Goal: Task Accomplishment & Management: Complete application form

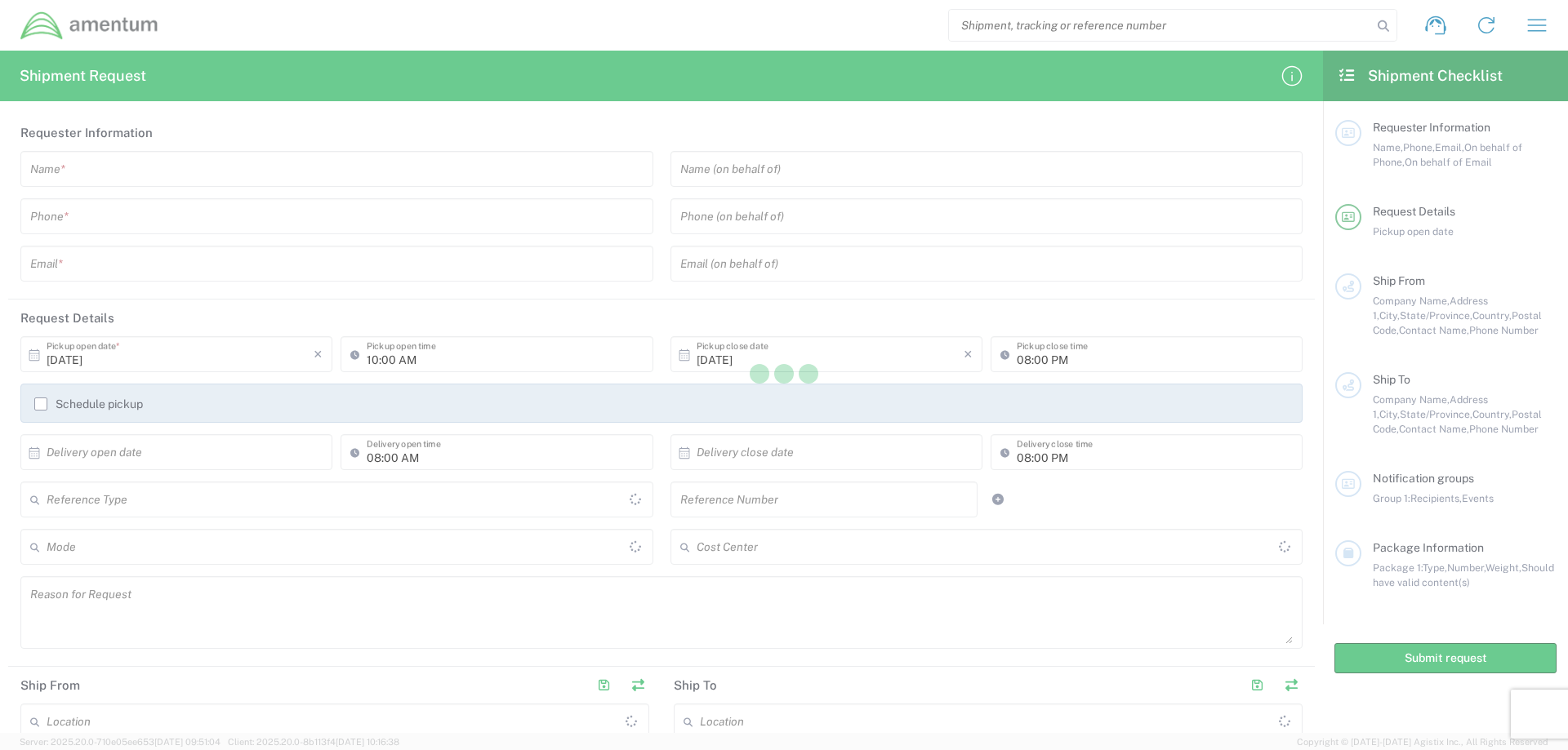
type input "United States"
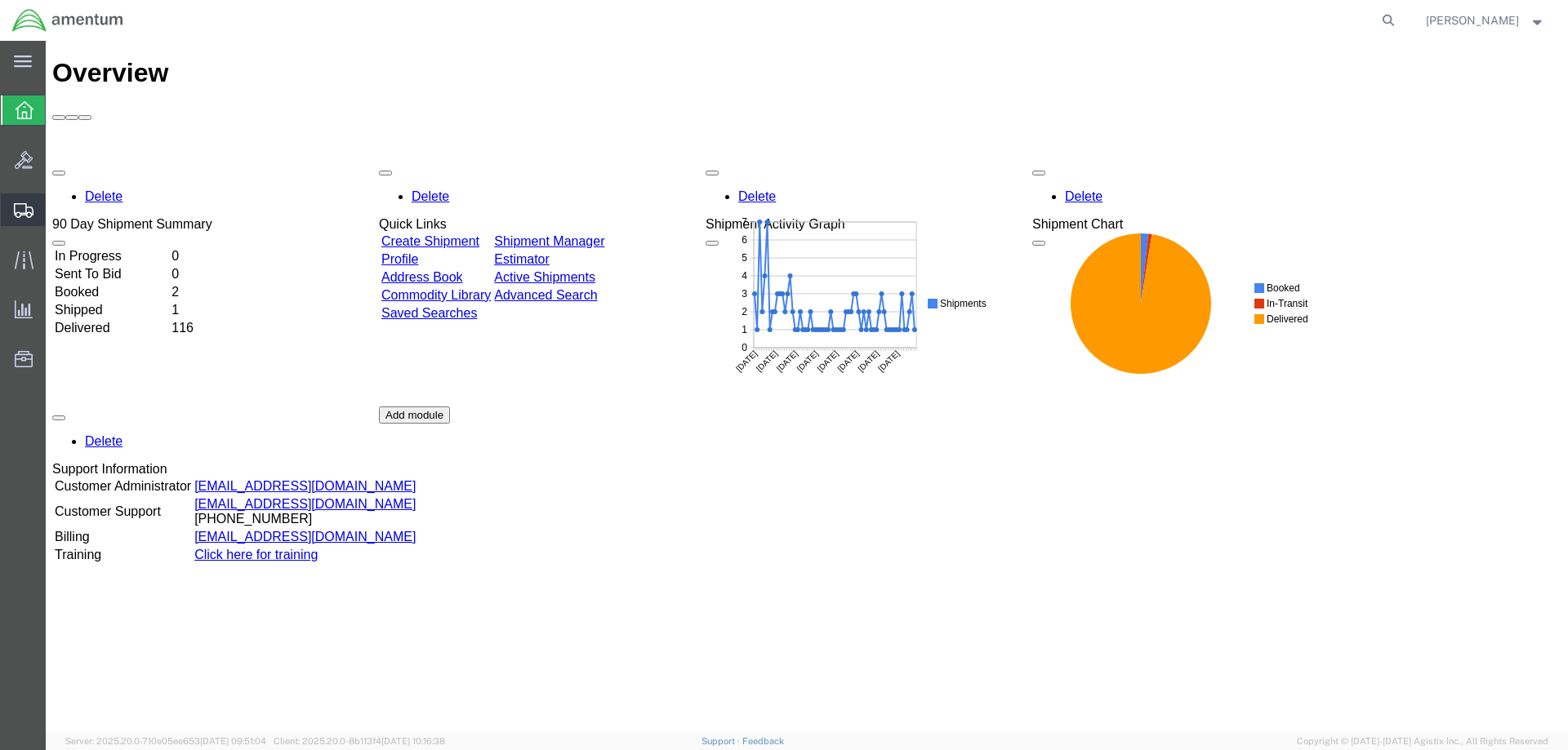
click at [0, 0] on span "Create Shipment" at bounding box center [0, 0] width 0 height 0
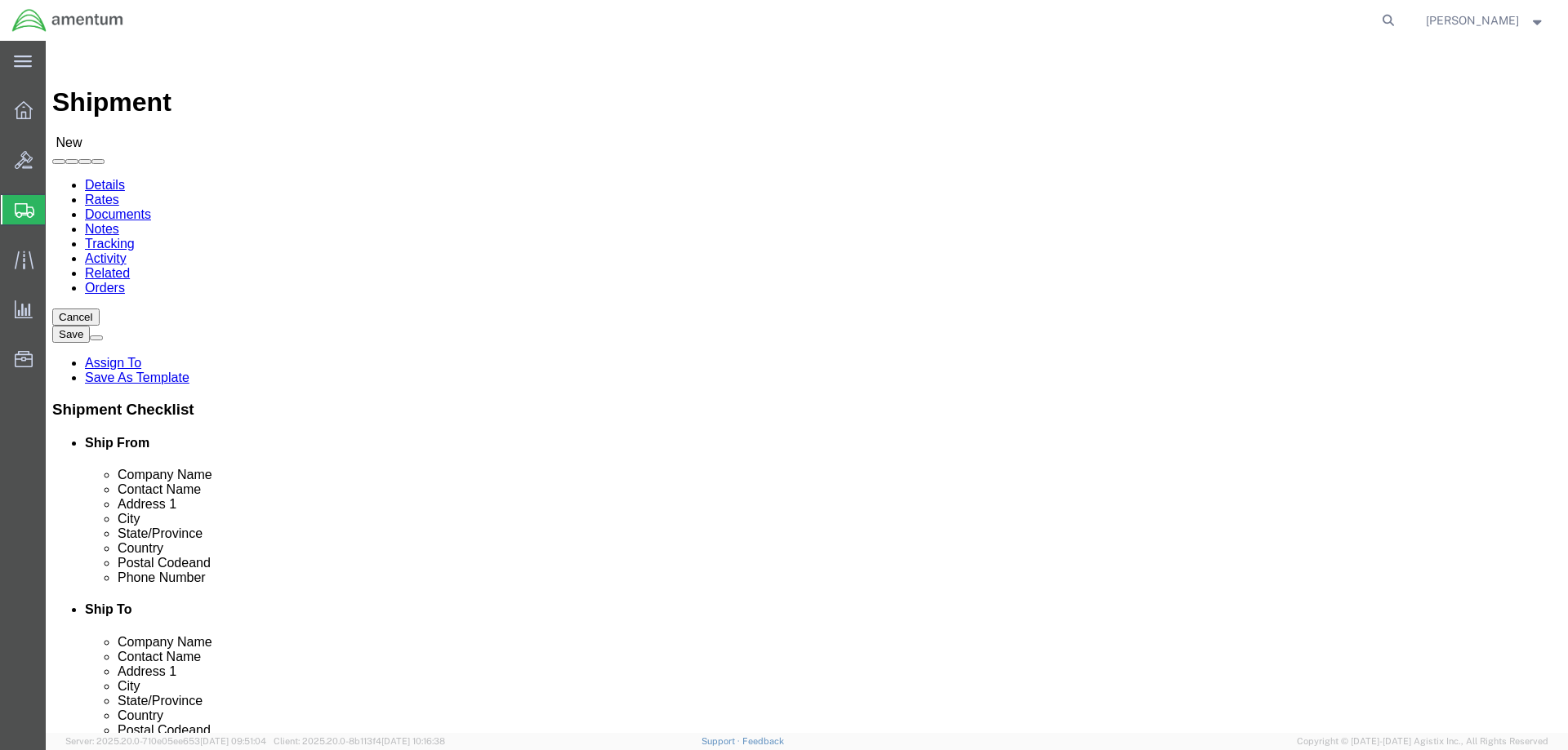
select select
click input "text"
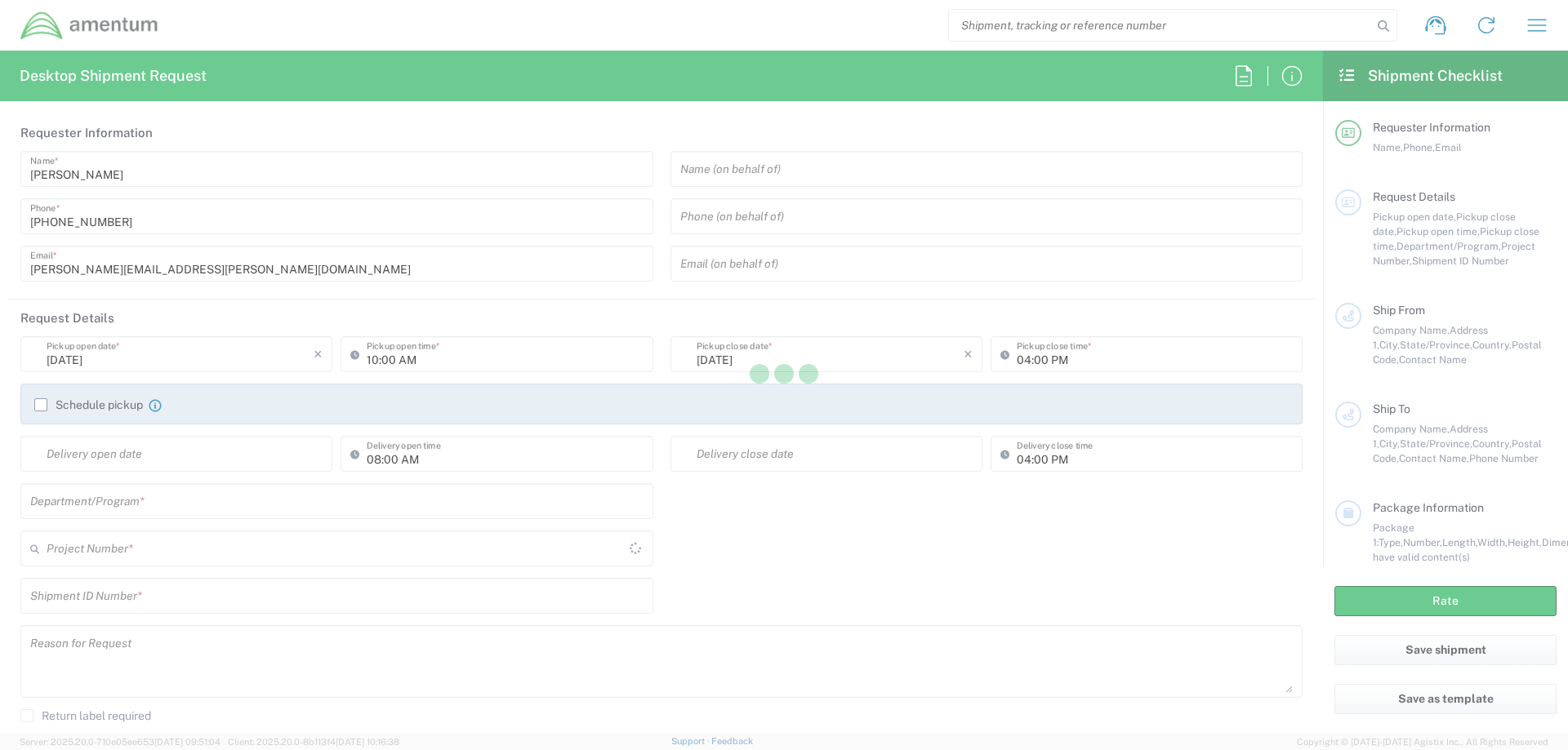
type input "[GEOGRAPHIC_DATA]"
type input "AUTEC"
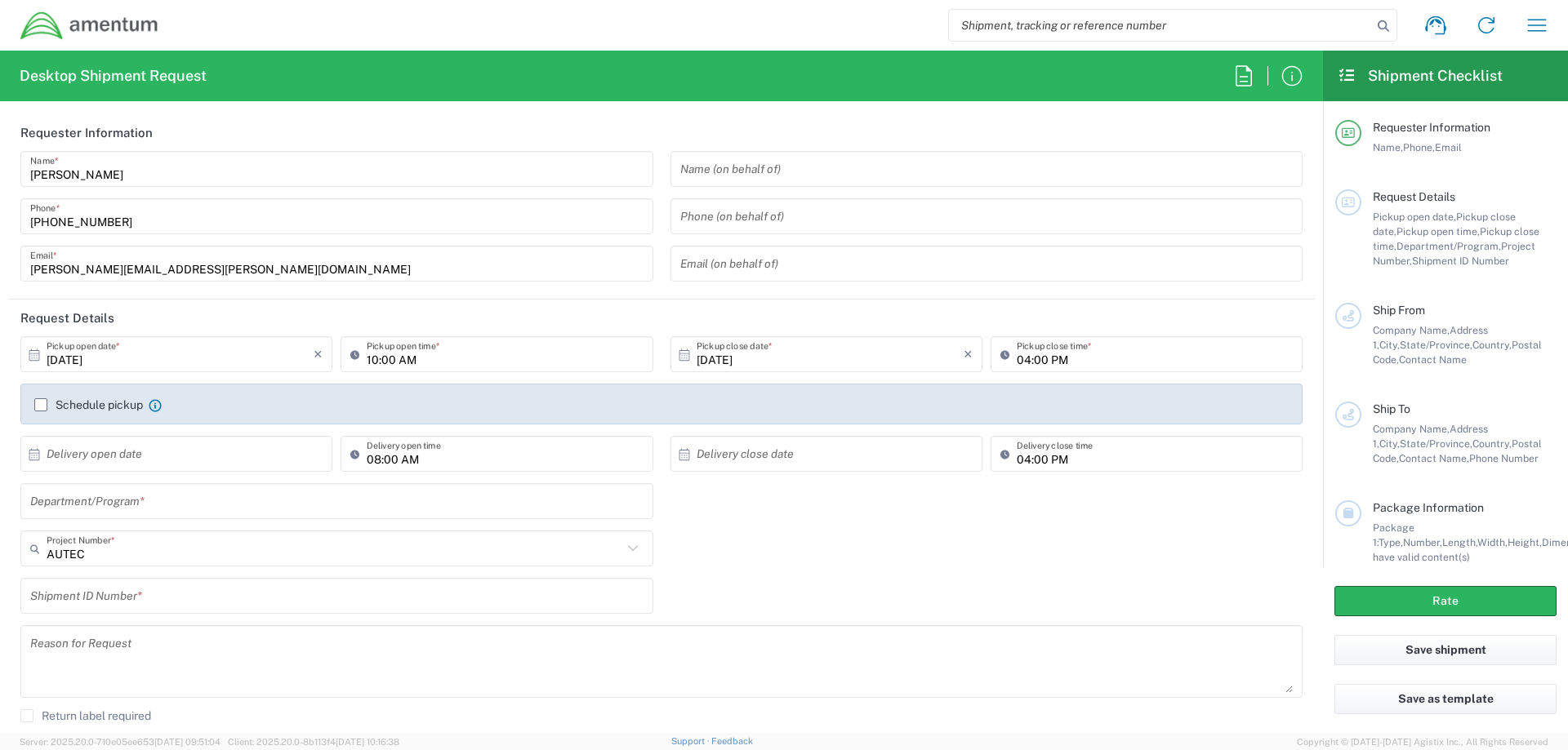
click at [815, 177] on input "text" at bounding box center [987, 169] width 614 height 29
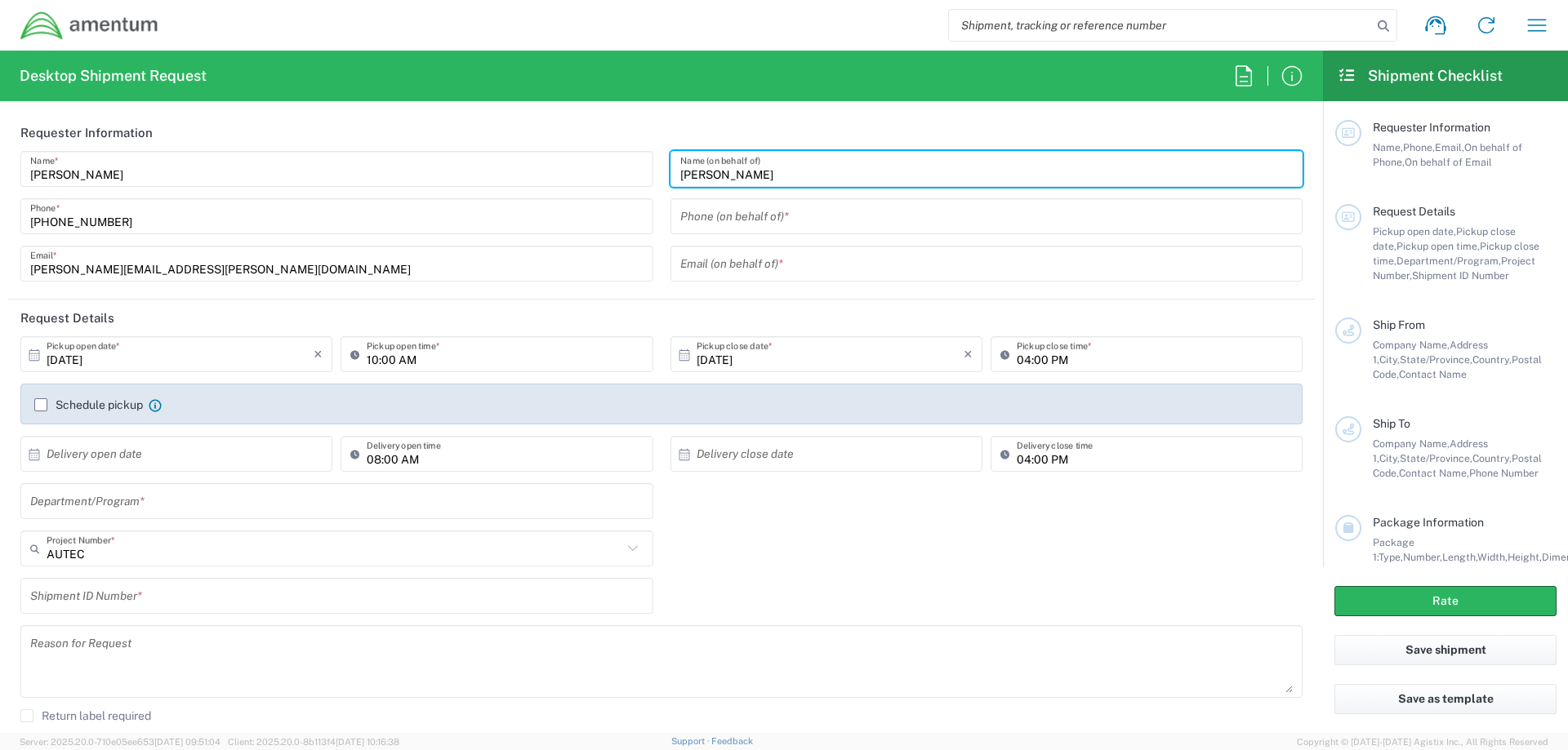
type input "[PERSON_NAME]"
